Goal: Use online tool/utility: Use online tool/utility

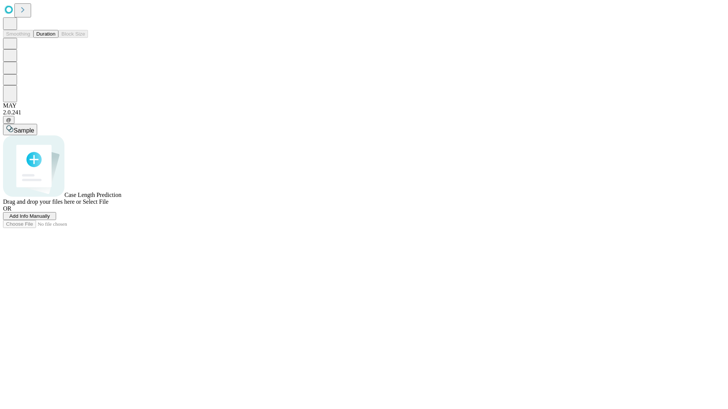
click at [108, 205] on span "Select File" at bounding box center [96, 202] width 26 height 6
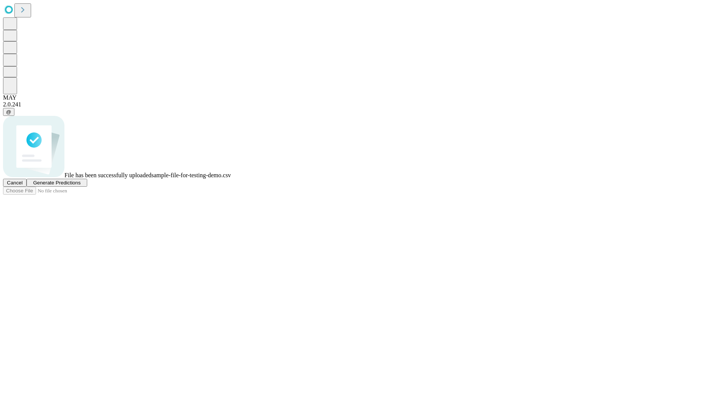
click at [80, 186] on span "Generate Predictions" at bounding box center [56, 183] width 47 height 6
